Goal: Task Accomplishment & Management: Use online tool/utility

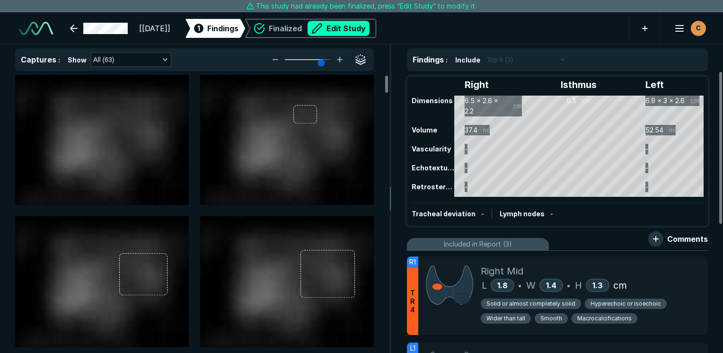
scroll to position [2584, 4467]
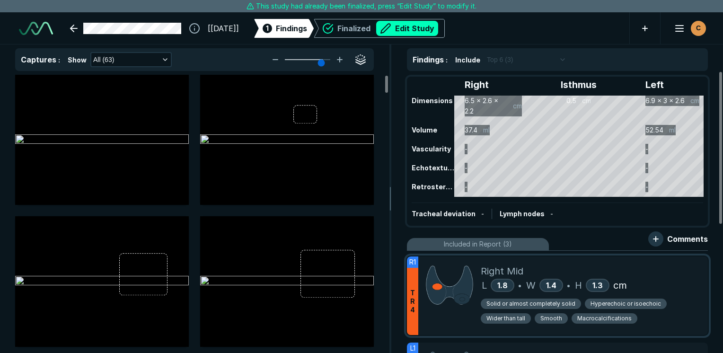
click at [583, 264] on div "Right Mid" at bounding box center [590, 271] width 219 height 14
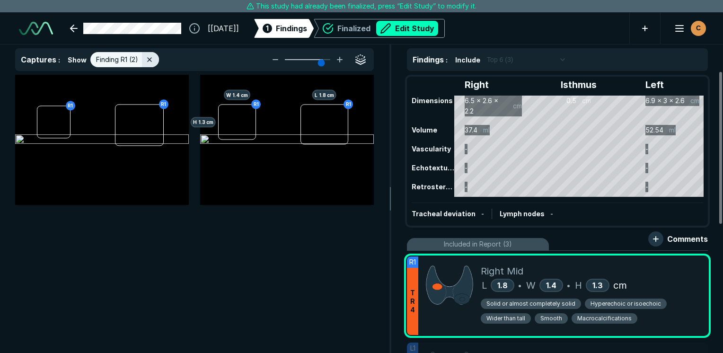
scroll to position [2365, 2814]
click at [597, 275] on div "Right Mid" at bounding box center [590, 271] width 219 height 14
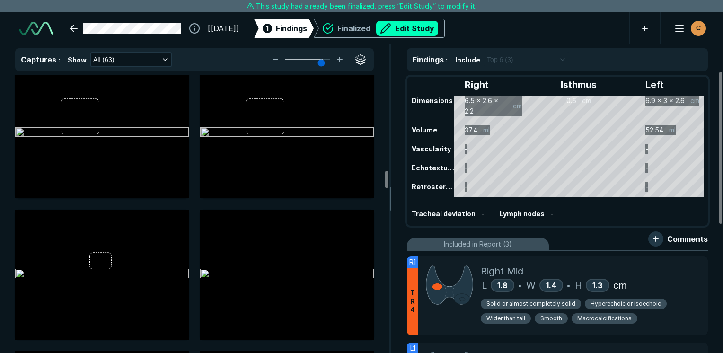
scroll to position [1561, 0]
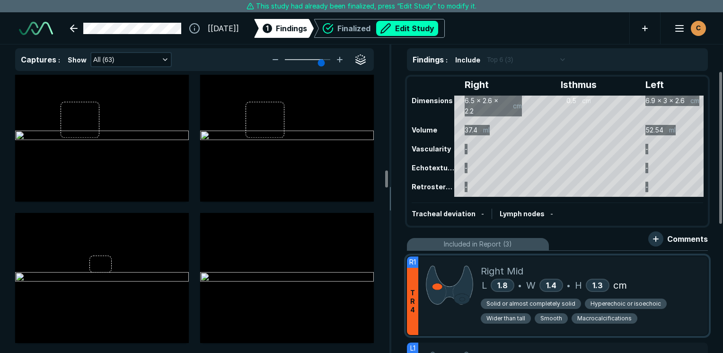
click at [669, 278] on div "L 1.8 • W 1.4 • H 1.3 cm" at bounding box center [590, 285] width 219 height 14
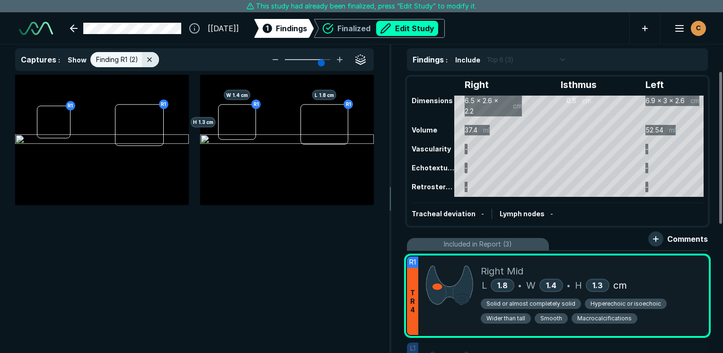
scroll to position [2365, 2814]
click at [435, 29] on button "Edit Study" at bounding box center [407, 28] width 62 height 15
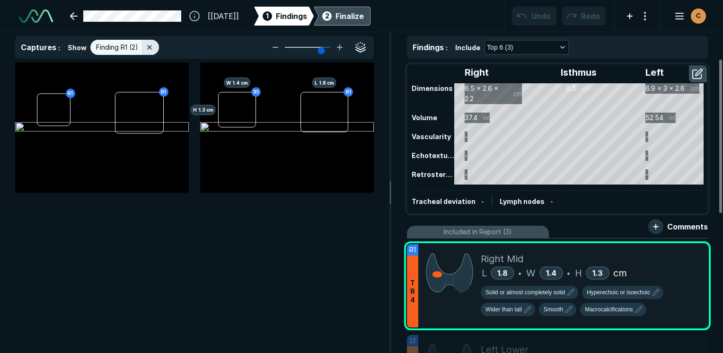
scroll to position [2639, 4467]
click at [679, 256] on icon at bounding box center [679, 253] width 11 height 11
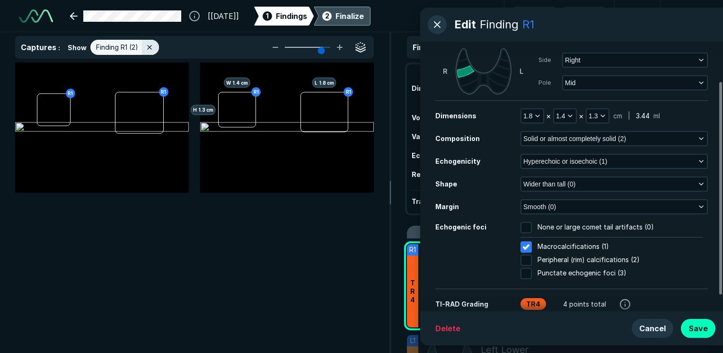
scroll to position [70, 0]
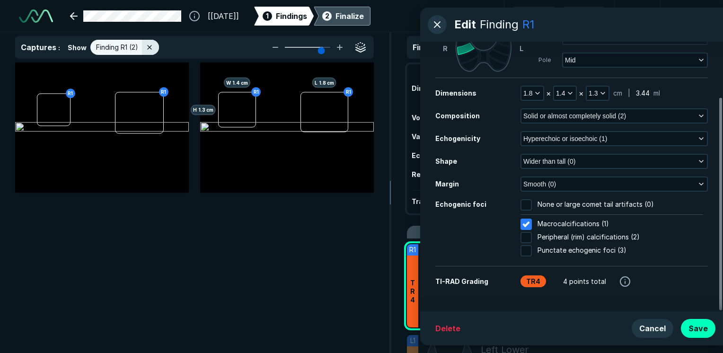
click at [528, 237] on input "Peripheral (rim) calcifications (2)" at bounding box center [525, 237] width 11 height 11
checkbox input "true"
click at [528, 223] on div at bounding box center [530, 220] width 8 height 8
click at [528, 223] on input "Macrocalcifications (1)" at bounding box center [525, 224] width 11 height 11
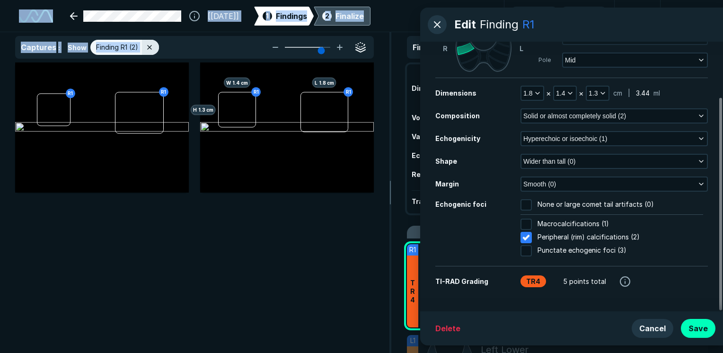
drag, startPoint x: 602, startPoint y: 285, endPoint x: 393, endPoint y: 90, distance: 286.1
click at [393, 90] on main "Edit Finding R1 Include in Report Yes Position [PERSON_NAME] Side Right Pole Mi…" at bounding box center [361, 176] width 723 height 353
click at [530, 219] on input "Macrocalcifications (1)" at bounding box center [525, 224] width 11 height 11
checkbox input "true"
click at [530, 233] on div at bounding box center [526, 237] width 16 height 16
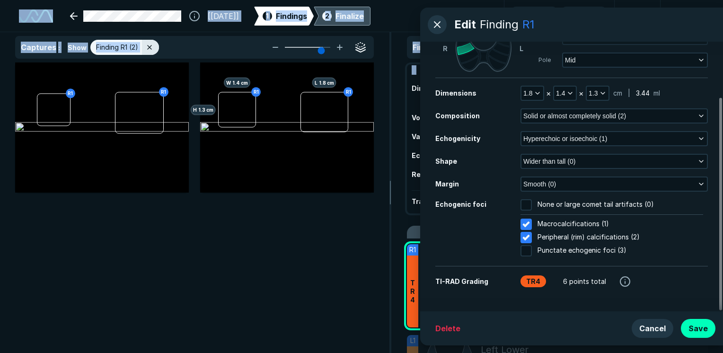
click at [530, 233] on input "Peripheral (rim) calcifications (2)" at bounding box center [525, 237] width 11 height 11
checkbox input "false"
click at [530, 222] on div at bounding box center [526, 224] width 16 height 16
click at [530, 222] on input "Macrocalcifications (1)" at bounding box center [525, 224] width 11 height 11
checkbox input "false"
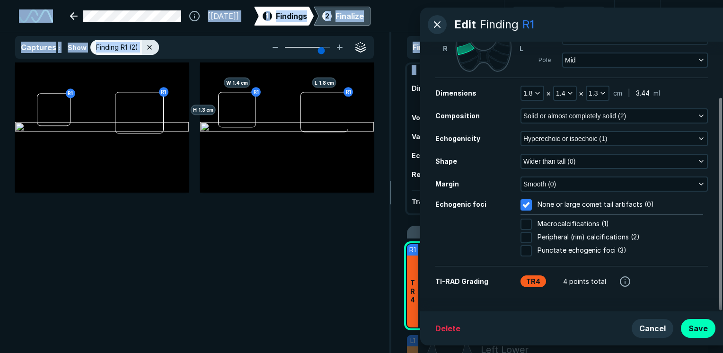
checkbox input "true"
click at [529, 234] on input "Peripheral (rim) calcifications (2)" at bounding box center [525, 237] width 11 height 11
checkbox input "true"
checkbox input "false"
click at [530, 249] on input "Punctate echogenic foci (3)" at bounding box center [525, 250] width 11 height 11
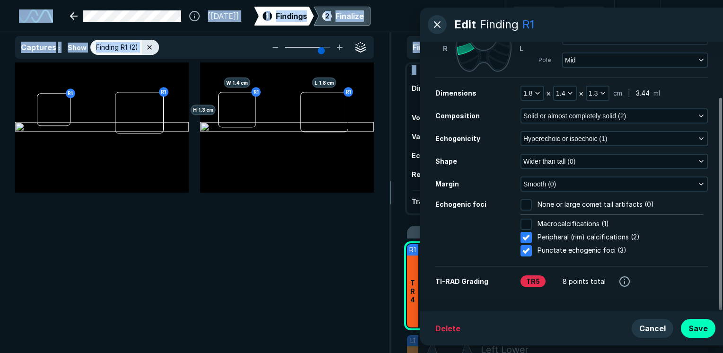
click at [529, 250] on div at bounding box center [526, 251] width 16 height 16
click at [529, 250] on input "Punctate echogenic foci (3)" at bounding box center [525, 250] width 11 height 11
checkbox input "false"
click at [658, 329] on button "Cancel" at bounding box center [652, 328] width 42 height 19
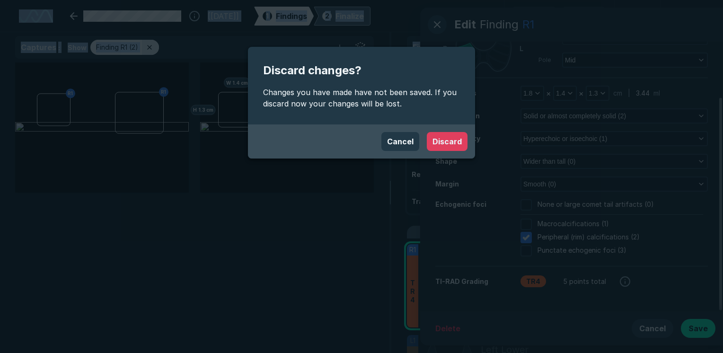
click at [455, 138] on button "Discard" at bounding box center [447, 141] width 41 height 19
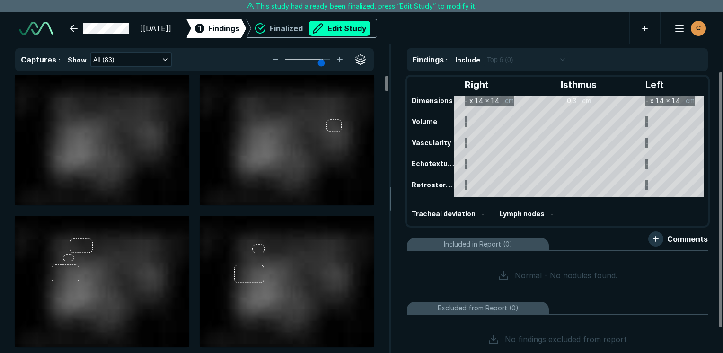
scroll to position [2584, 4467]
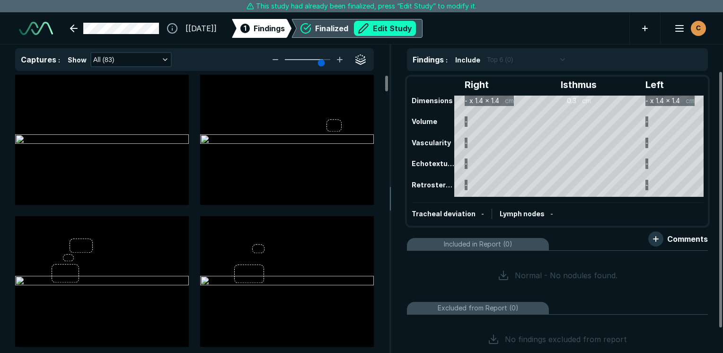
click at [401, 29] on button "Edit Study" at bounding box center [385, 28] width 62 height 15
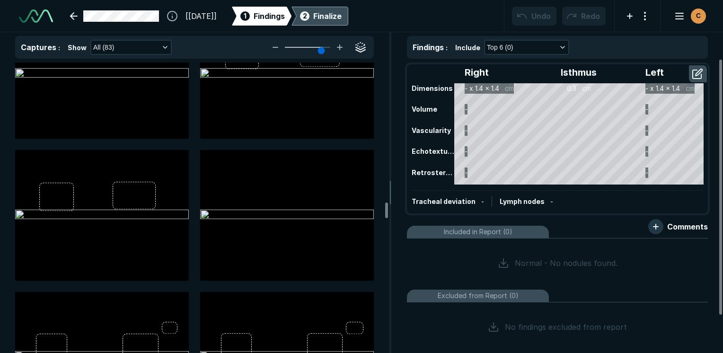
scroll to position [2838, 0]
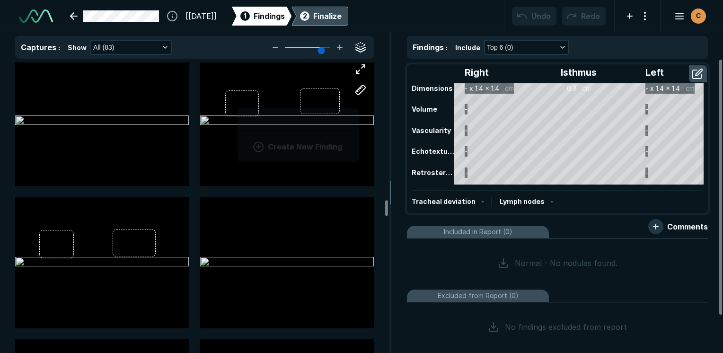
click at [237, 105] on div "Create New Finding" at bounding box center [287, 121] width 174 height 130
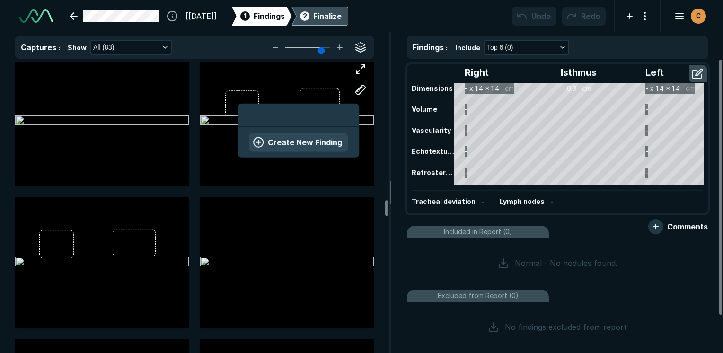
click at [284, 148] on button "Create New Finding" at bounding box center [298, 142] width 99 height 19
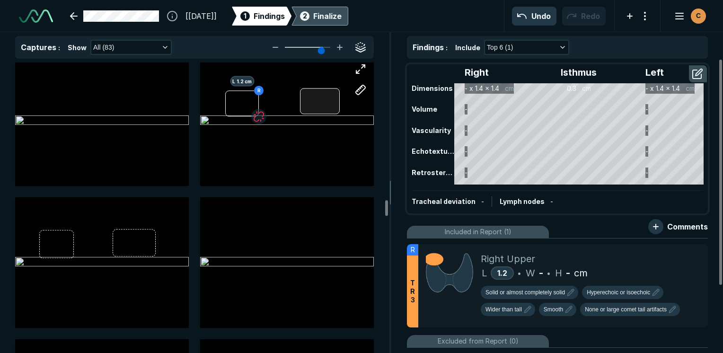
click at [314, 102] on div "R L 1.2 cm" at bounding box center [287, 121] width 174 height 130
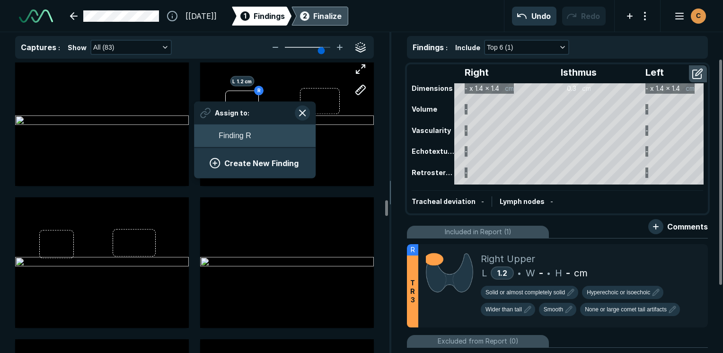
click at [260, 137] on button "Finding R" at bounding box center [255, 135] width 122 height 23
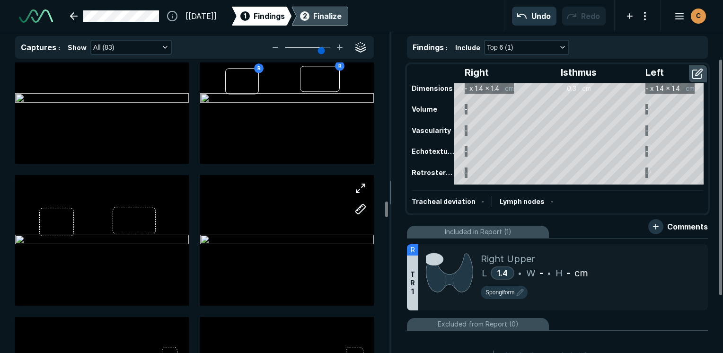
scroll to position [2838, 0]
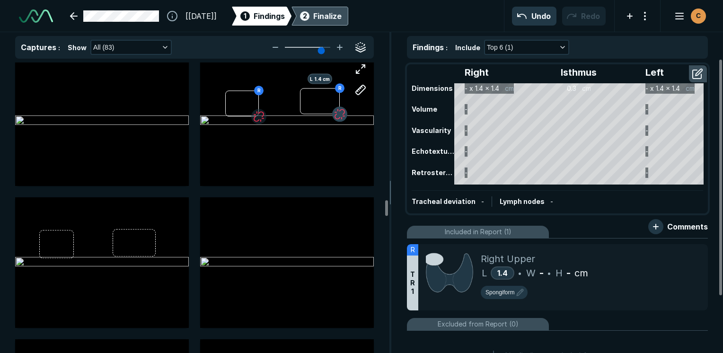
click at [339, 112] on button "button" at bounding box center [339, 114] width 15 height 15
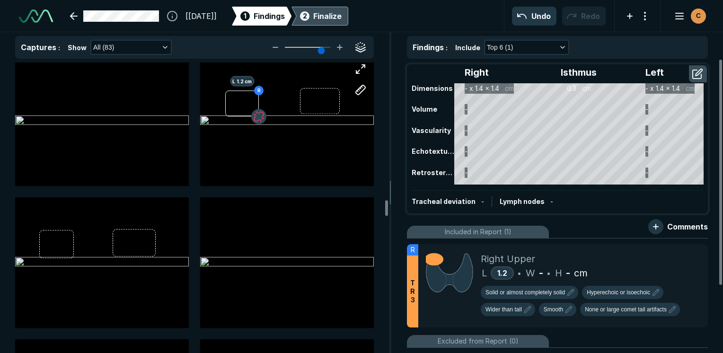
click at [257, 116] on button "button" at bounding box center [258, 116] width 15 height 15
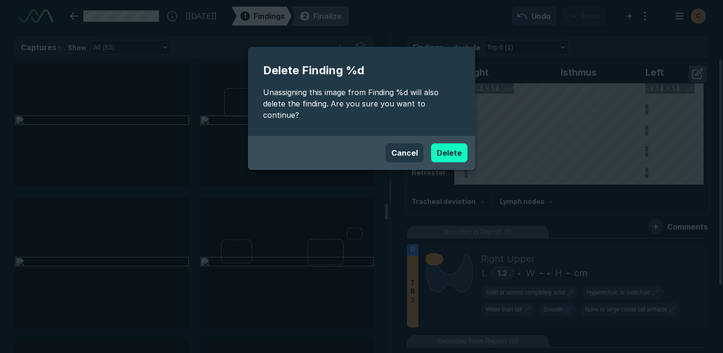
click at [446, 145] on button "Delete" at bounding box center [449, 152] width 36 height 19
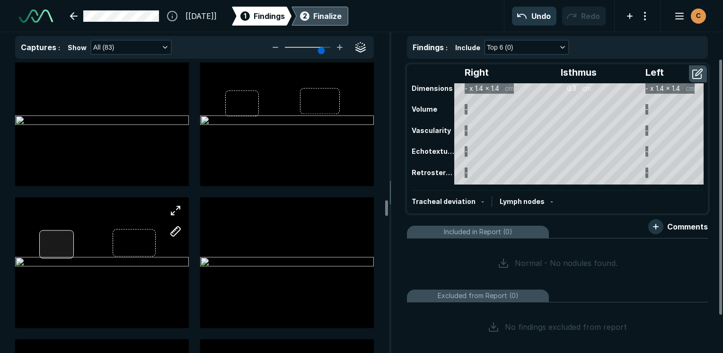
click at [44, 243] on div at bounding box center [56, 244] width 35 height 28
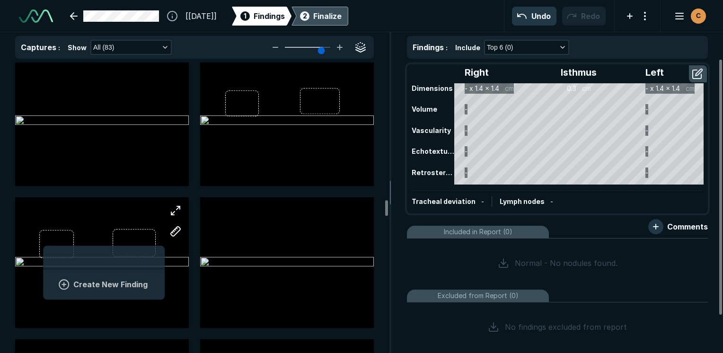
scroll to position [1297, 1754]
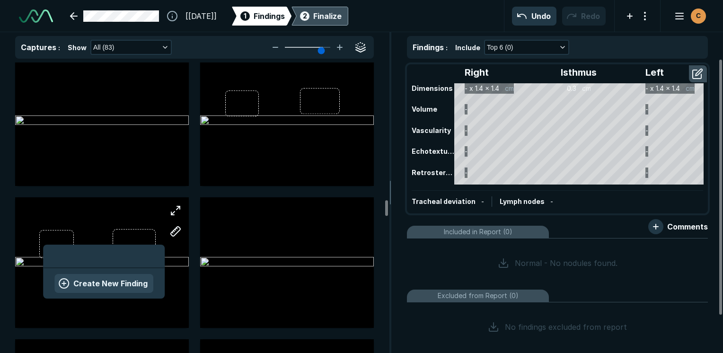
click at [96, 285] on button "Create New Finding" at bounding box center [103, 283] width 99 height 19
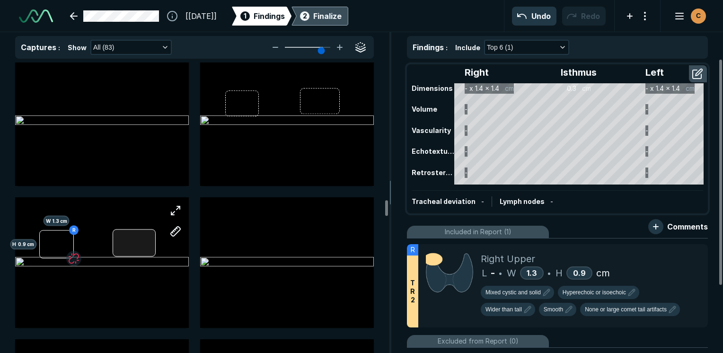
click at [136, 244] on div "R H 0.9 cm W 1.3 cm" at bounding box center [102, 262] width 174 height 130
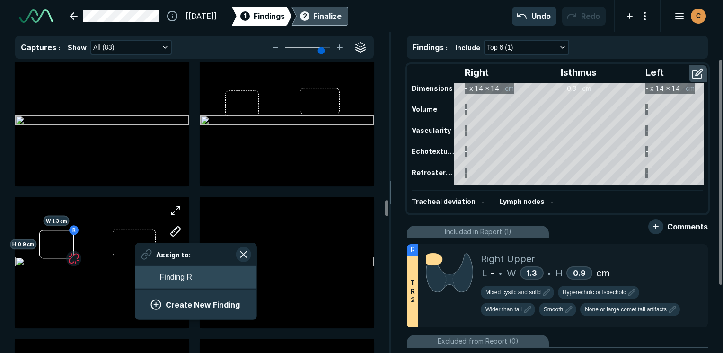
click at [181, 279] on span "Finding R" at bounding box center [176, 277] width 32 height 11
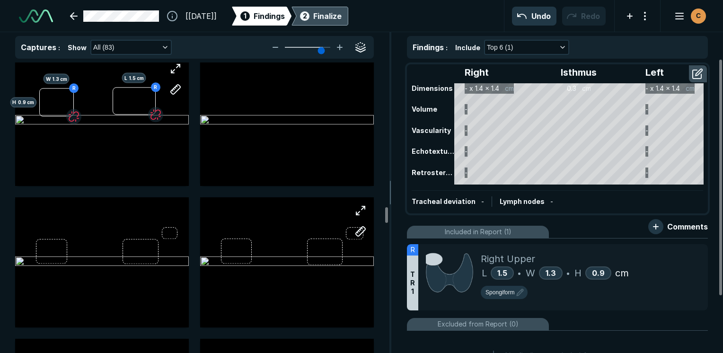
scroll to position [3027, 0]
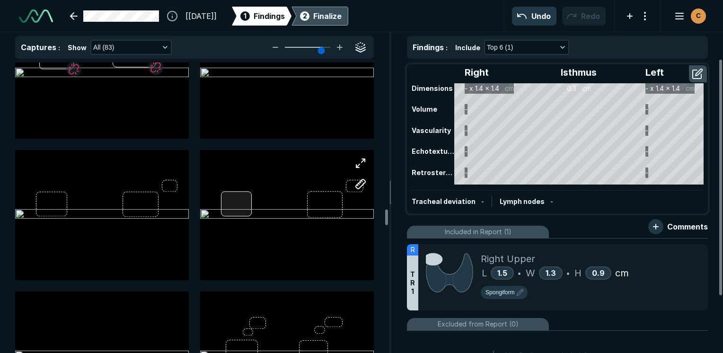
click at [231, 205] on div at bounding box center [236, 204] width 31 height 25
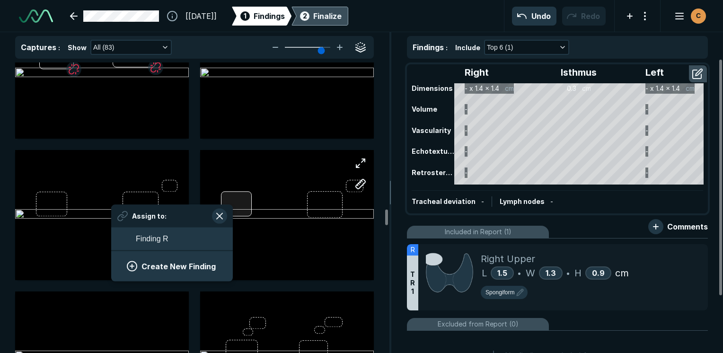
scroll to position [1297, 1754]
click at [163, 263] on button "Create New Finding" at bounding box center [172, 266] width 99 height 19
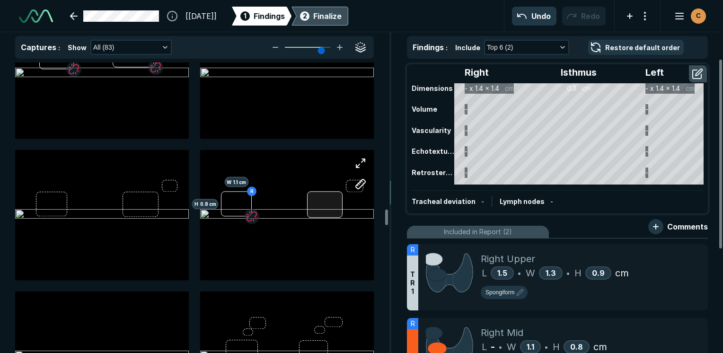
click at [318, 202] on div at bounding box center [324, 205] width 35 height 26
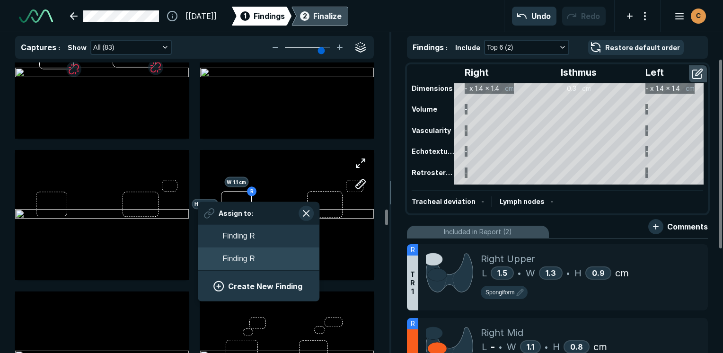
scroll to position [1399, 1754]
click at [257, 256] on button "Finding R" at bounding box center [259, 258] width 122 height 23
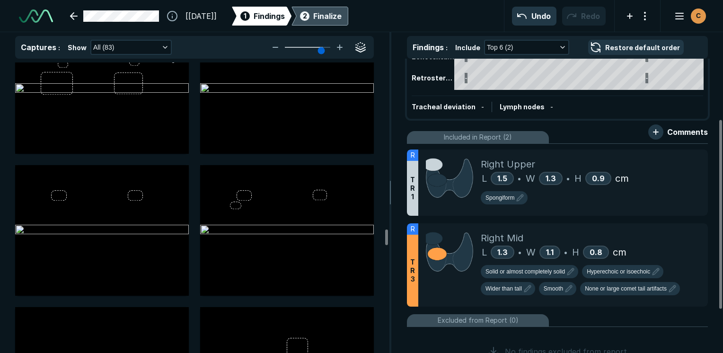
scroll to position [3453, 0]
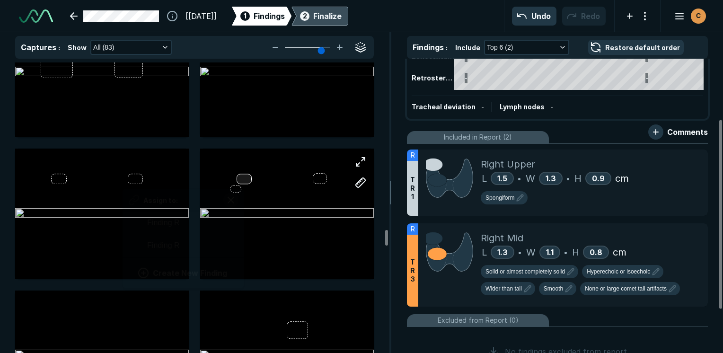
click at [242, 180] on div at bounding box center [244, 179] width 16 height 10
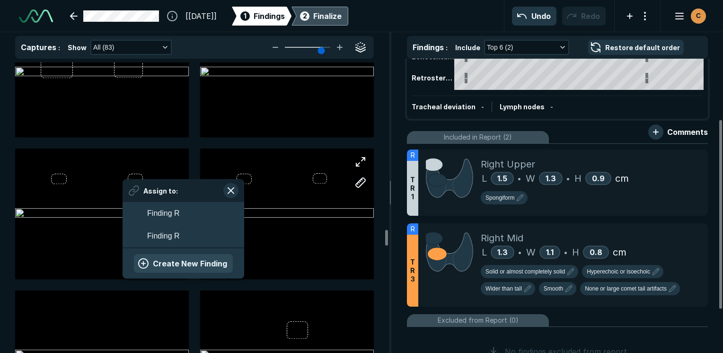
click at [178, 264] on button "Create New Finding" at bounding box center [183, 263] width 99 height 19
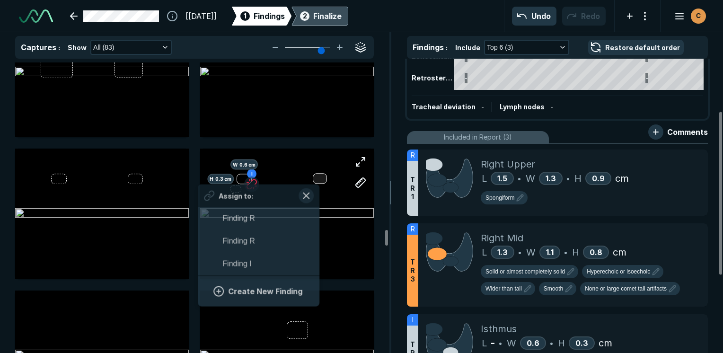
click at [318, 183] on div at bounding box center [320, 178] width 14 height 10
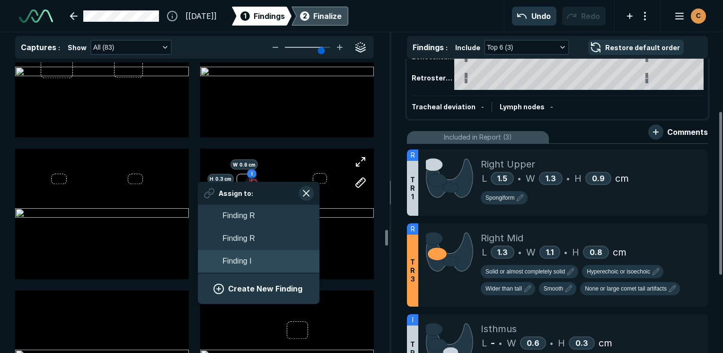
click at [261, 264] on button "Finding I" at bounding box center [259, 261] width 122 height 23
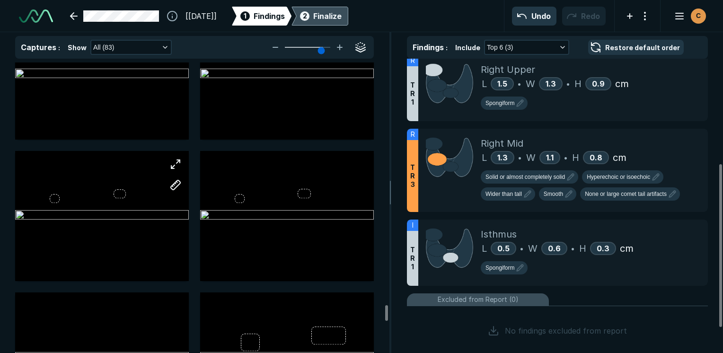
scroll to position [5014, 0]
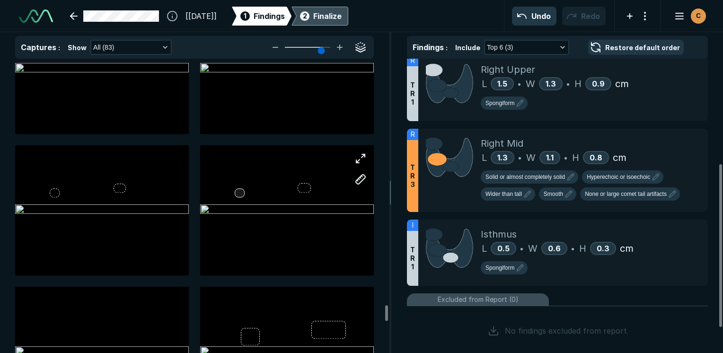
click at [239, 191] on div at bounding box center [240, 192] width 10 height 9
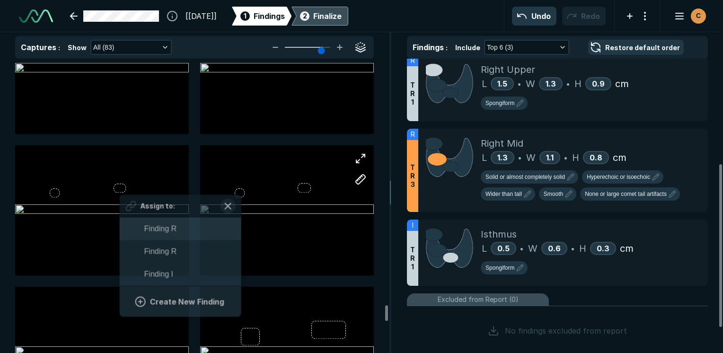
scroll to position [1501, 1754]
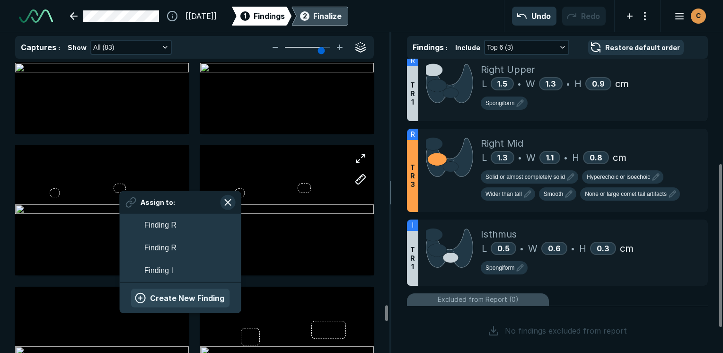
click at [174, 295] on button "Create New Finding" at bounding box center [180, 297] width 99 height 19
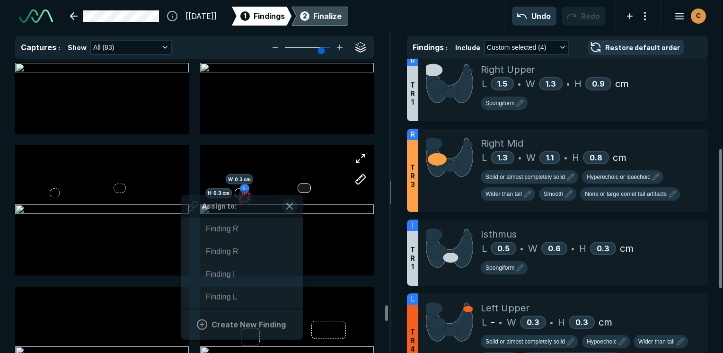
click at [301, 189] on div at bounding box center [304, 188] width 13 height 9
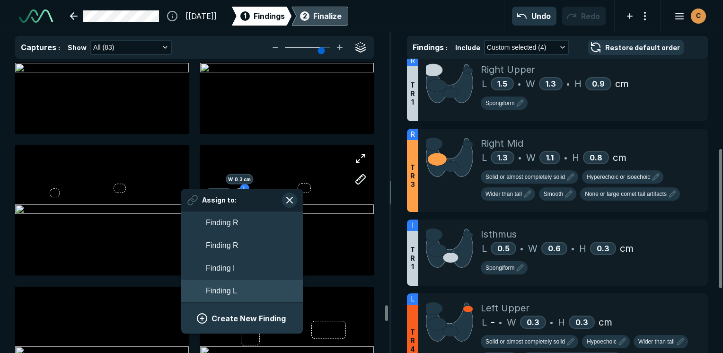
click at [237, 286] on button "Finding L" at bounding box center [242, 291] width 122 height 23
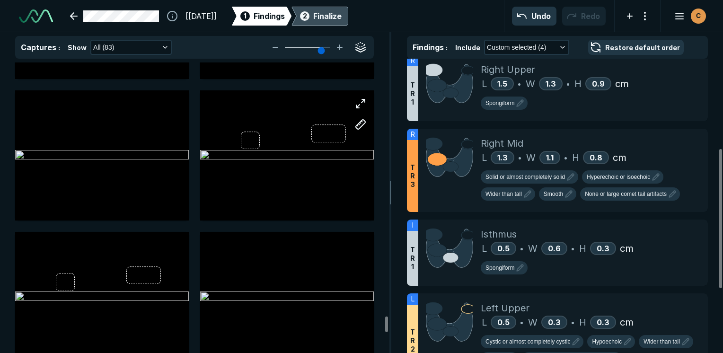
scroll to position [5250, 0]
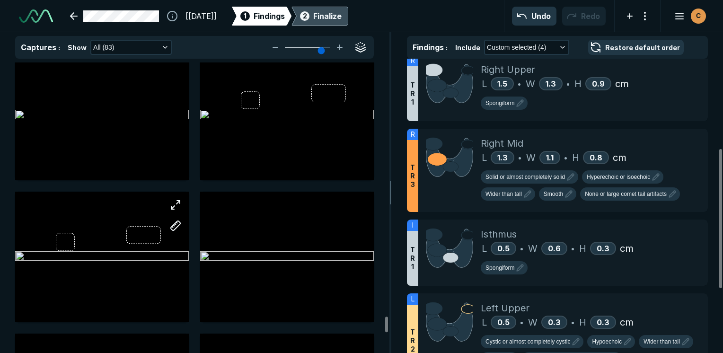
click at [53, 246] on div at bounding box center [102, 257] width 174 height 130
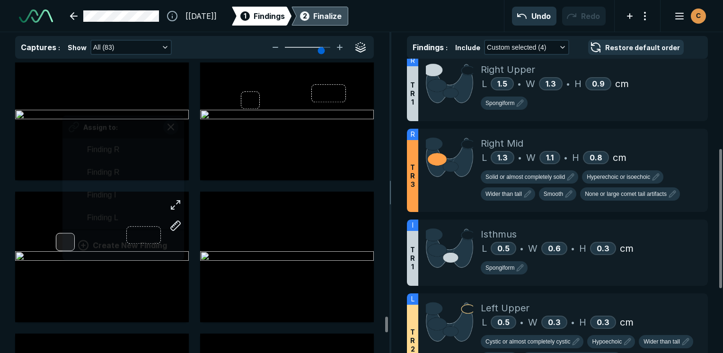
click at [62, 248] on div "Assign to: Finding R Finding R Finding I Finding L Create New Finding" at bounding box center [102, 257] width 174 height 130
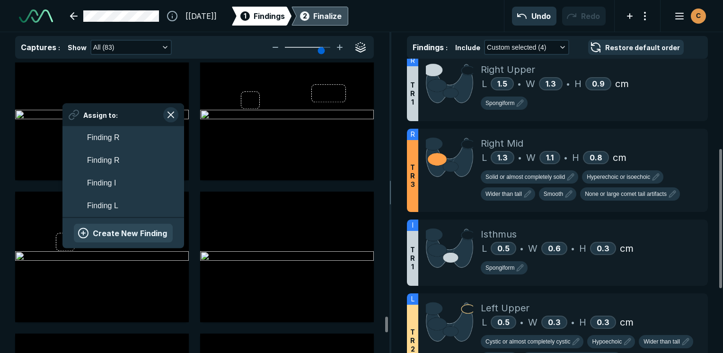
click at [120, 240] on button "Create New Finding" at bounding box center [123, 233] width 99 height 19
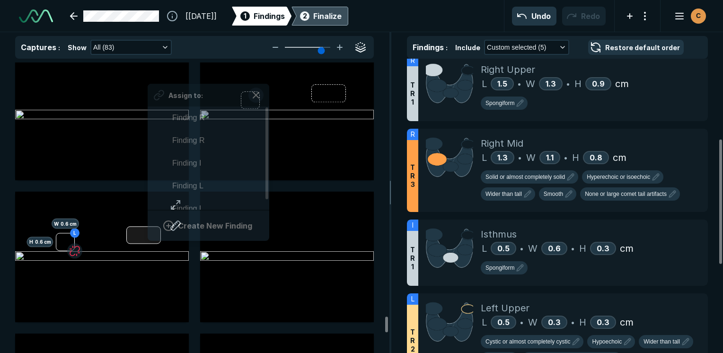
click at [148, 232] on div "L H 0.6 cm W 0.6 cm Assign to: Finding R Finding R Finding I Finding L Finding …" at bounding box center [102, 257] width 174 height 130
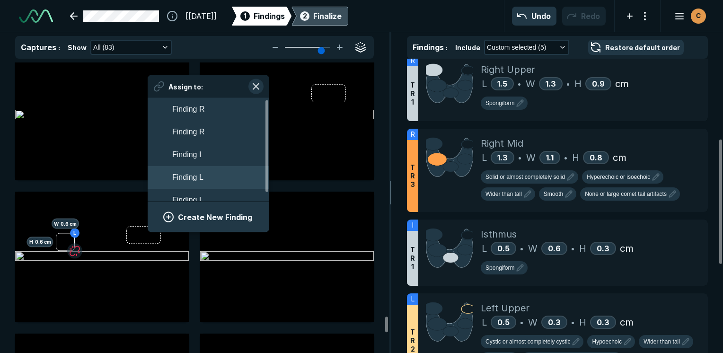
scroll to position [10, 0]
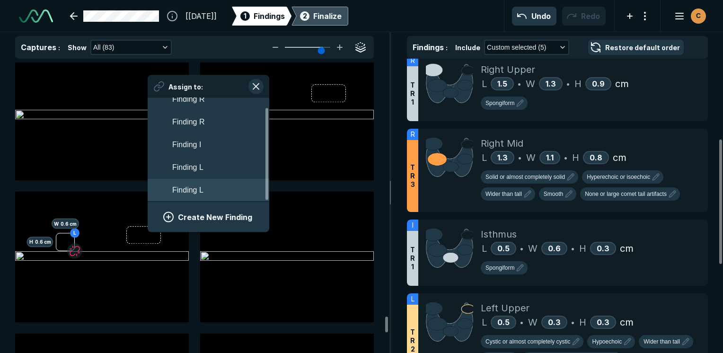
click at [204, 191] on button "Finding L" at bounding box center [209, 190] width 122 height 23
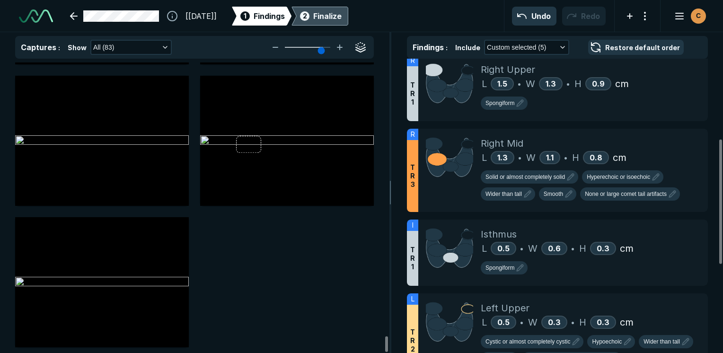
scroll to position [5659, 0]
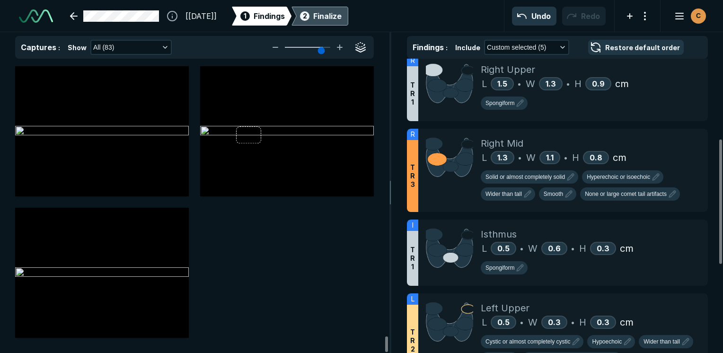
drag, startPoint x: 340, startPoint y: 14, endPoint x: 367, endPoint y: 16, distance: 27.0
click at [337, 14] on div "Finalize" at bounding box center [327, 15] width 28 height 11
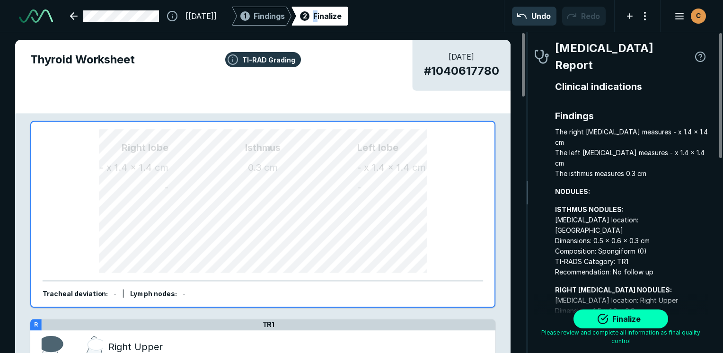
scroll to position [2605, 1981]
click at [604, 320] on button "Finalize" at bounding box center [620, 318] width 95 height 19
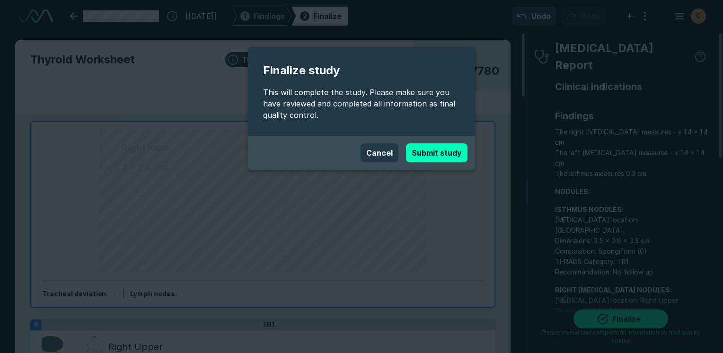
click at [440, 145] on button "Submit study" at bounding box center [436, 152] width 61 height 19
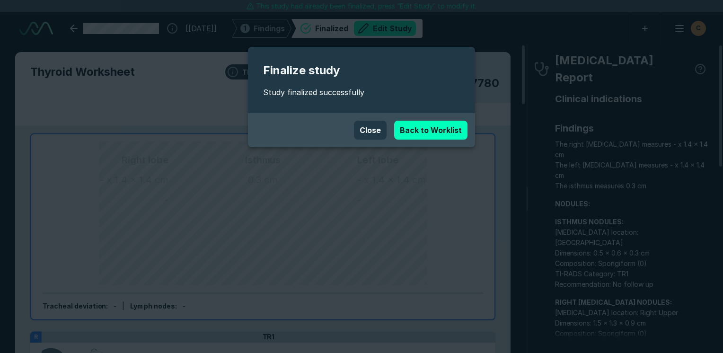
scroll to position [2584, 4467]
click at [427, 129] on link "Back to Worklist" at bounding box center [430, 130] width 73 height 19
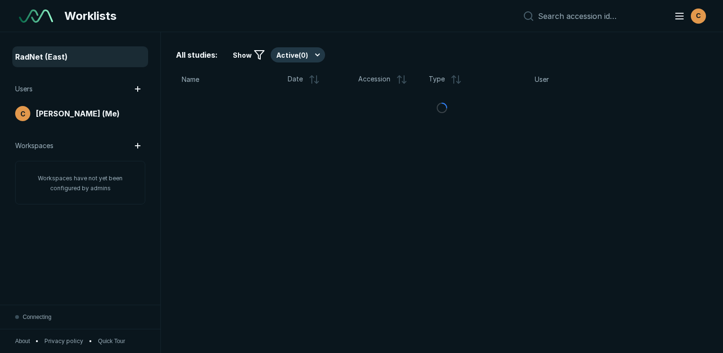
scroll to position [2487, 3593]
